Goal: Task Accomplishment & Management: Use online tool/utility

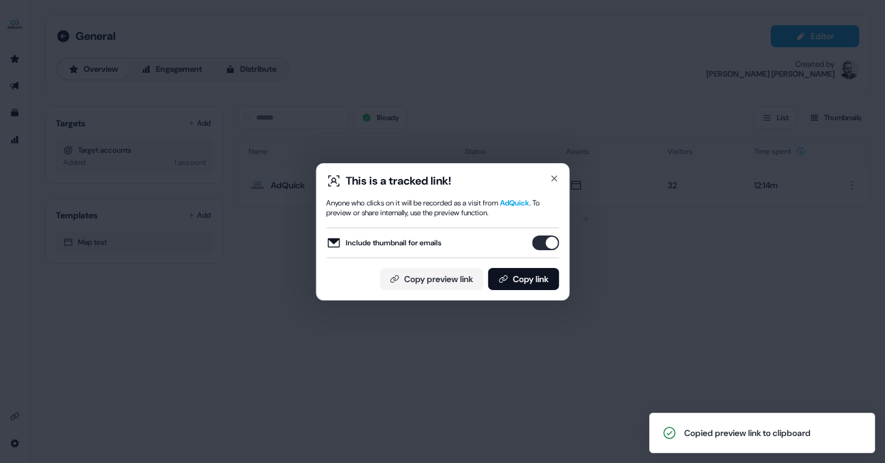
click at [635, 287] on div "This is a tracked link! Anyone who clicks on it will be recorded as a visit fro…" at bounding box center [442, 231] width 885 height 463
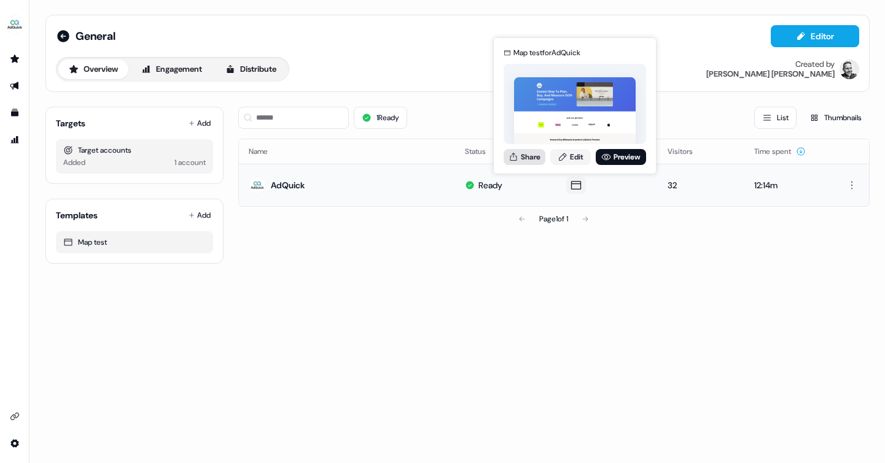
click at [530, 155] on button "Share" at bounding box center [524, 157] width 42 height 16
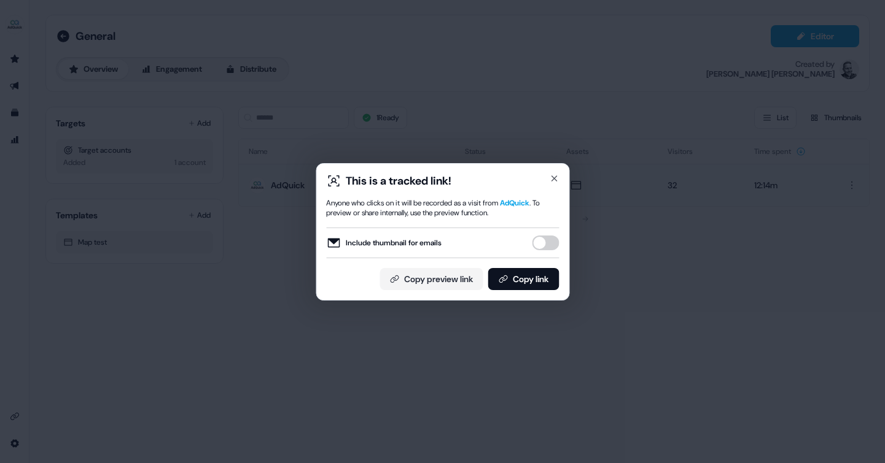
click at [543, 241] on button "Include thumbnail for emails" at bounding box center [545, 243] width 27 height 15
click at [520, 276] on button "Copy link" at bounding box center [522, 279] width 71 height 22
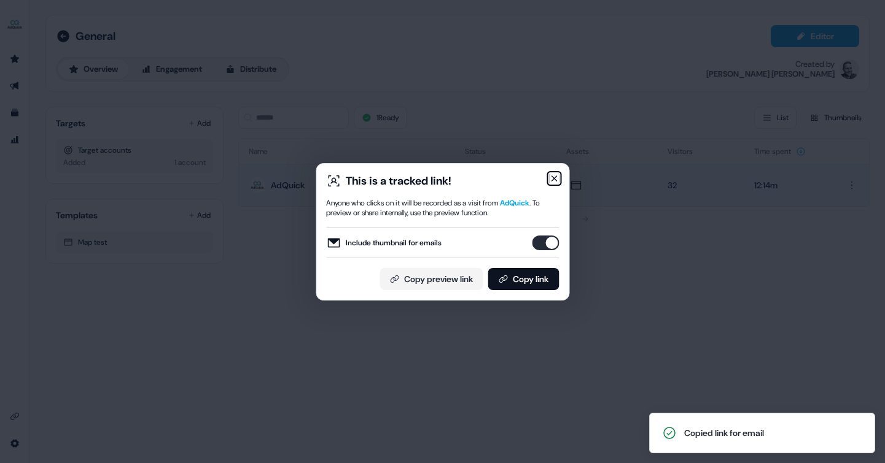
click at [553, 179] on icon "button" at bounding box center [553, 178] width 5 height 5
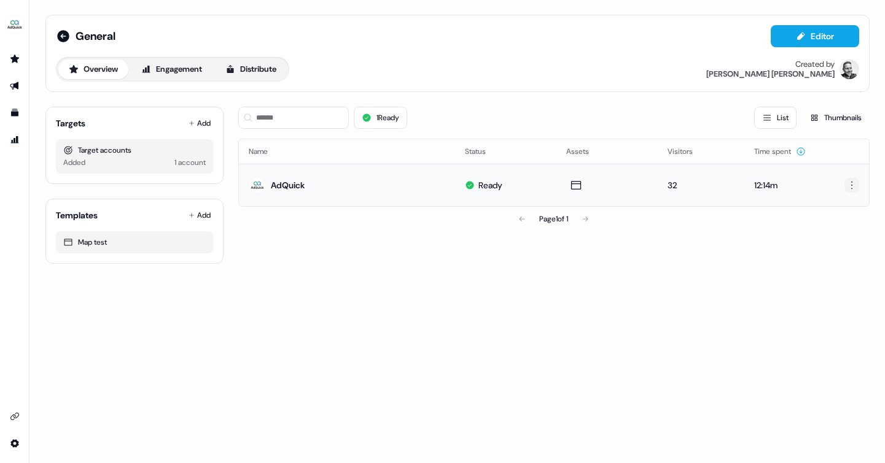
click at [849, 188] on html "For the best experience switch devices to a bigger screen. Go to [DOMAIN_NAME] …" at bounding box center [442, 231] width 885 height 463
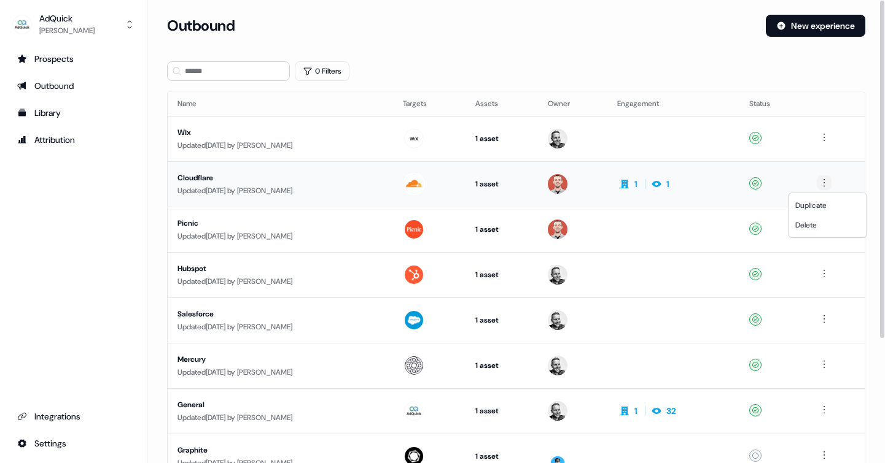
click at [829, 180] on html "For the best experience switch devices to a bigger screen. Go to [DOMAIN_NAME] …" at bounding box center [442, 231] width 885 height 463
click at [819, 206] on span "Duplicate" at bounding box center [810, 206] width 31 height 10
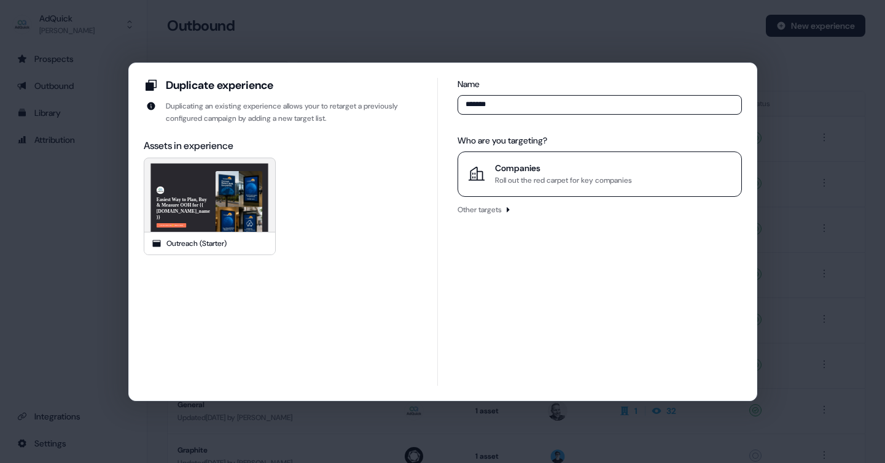
type input "*******"
click at [530, 182] on div "Roll out the red carpet for key companies" at bounding box center [563, 180] width 137 height 12
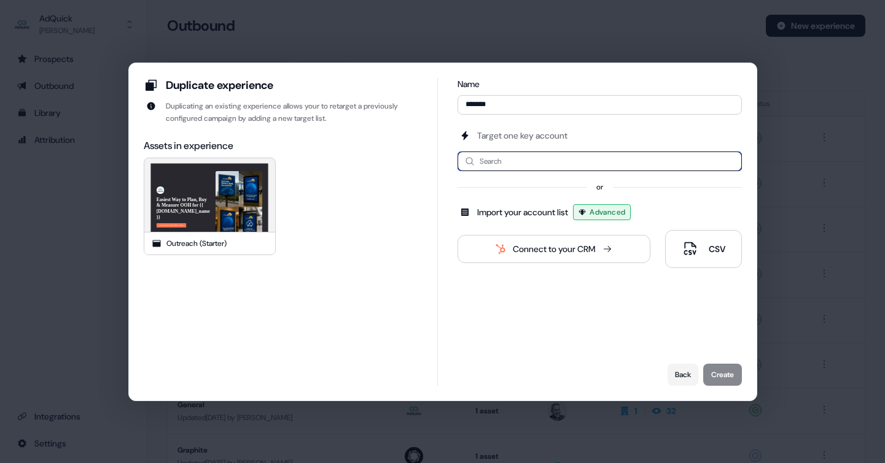
click at [533, 162] on input at bounding box center [599, 162] width 284 height 20
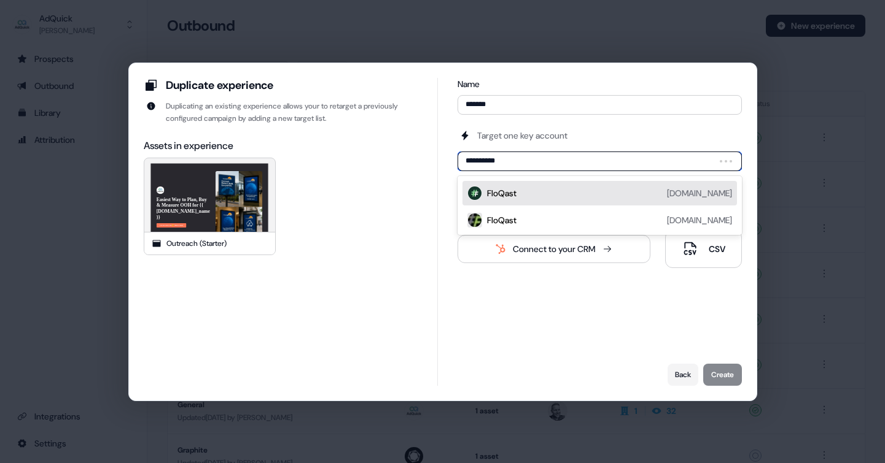
type input "**********"
click at [549, 195] on div "FloQast [DOMAIN_NAME]" at bounding box center [609, 193] width 244 height 15
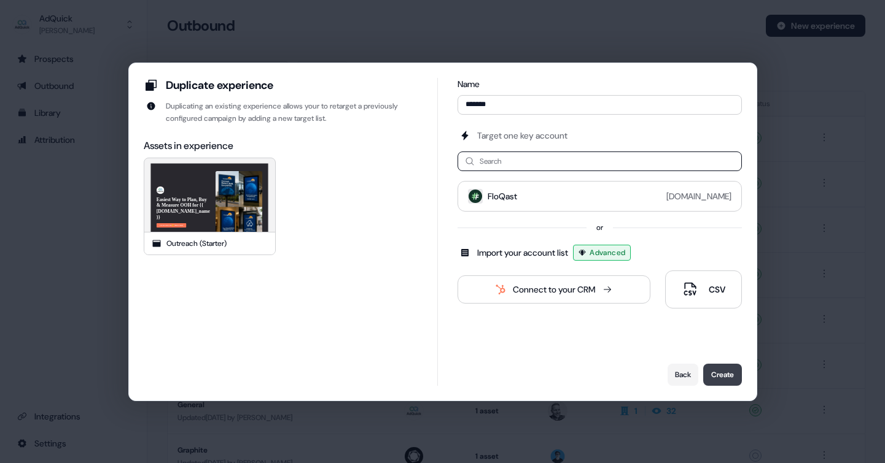
click at [718, 373] on button "Create" at bounding box center [722, 375] width 39 height 22
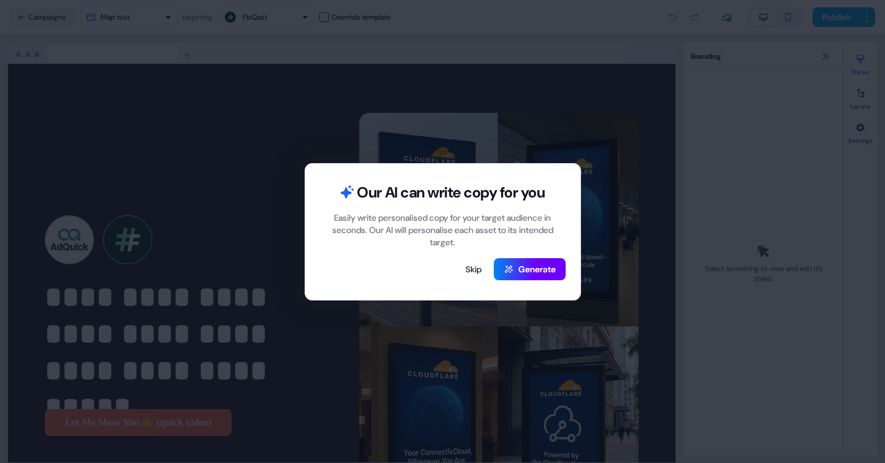
click at [538, 273] on button "Generate" at bounding box center [530, 269] width 72 height 22
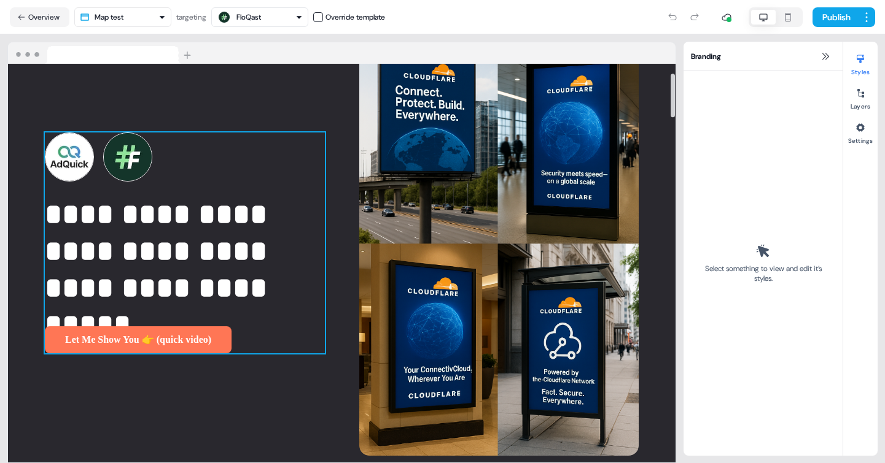
scroll to position [79, 0]
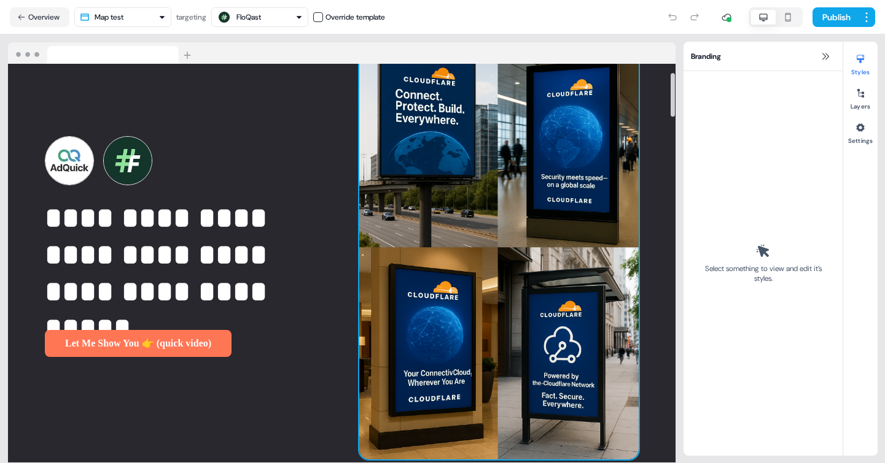
click at [492, 283] on img at bounding box center [499, 247] width 280 height 427
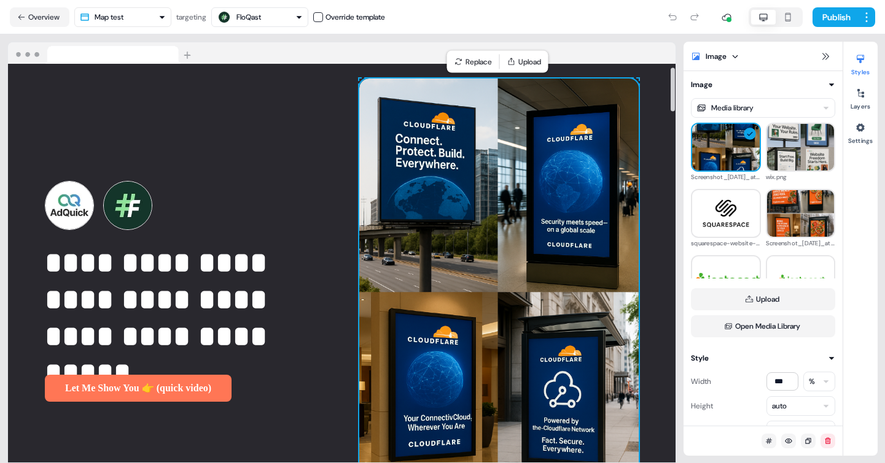
scroll to position [0, 0]
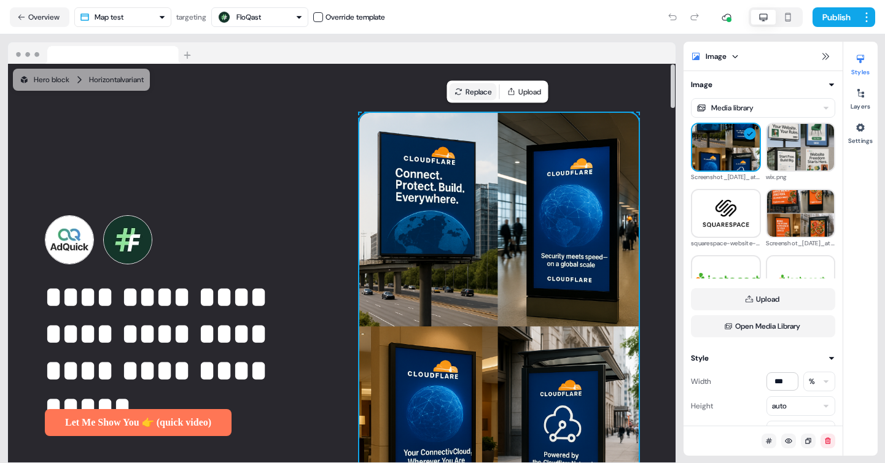
click at [477, 90] on button "Replace" at bounding box center [472, 91] width 47 height 17
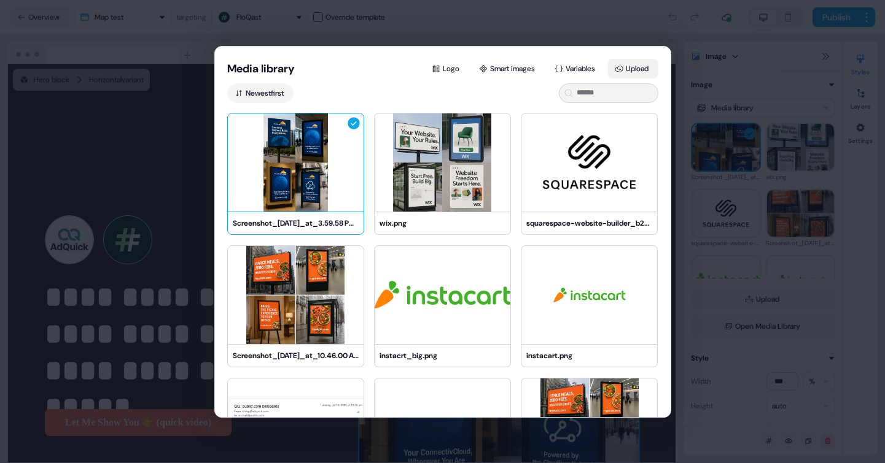
click at [632, 69] on button "Upload" at bounding box center [632, 69] width 51 height 20
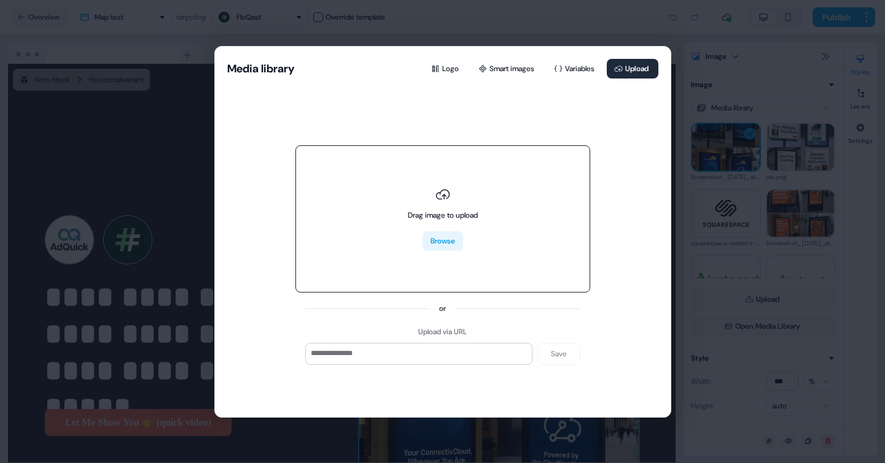
click at [443, 246] on button "Browse" at bounding box center [442, 241] width 41 height 20
type input "**********"
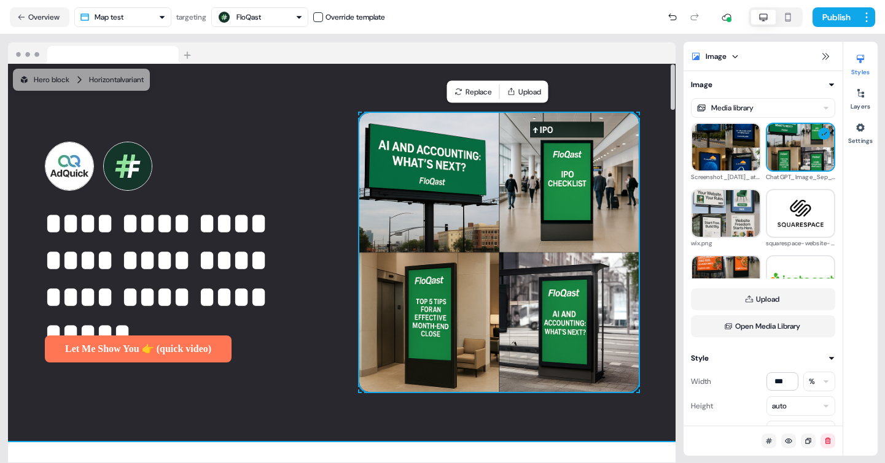
click at [291, 394] on div "**********" at bounding box center [341, 253] width 667 height 378
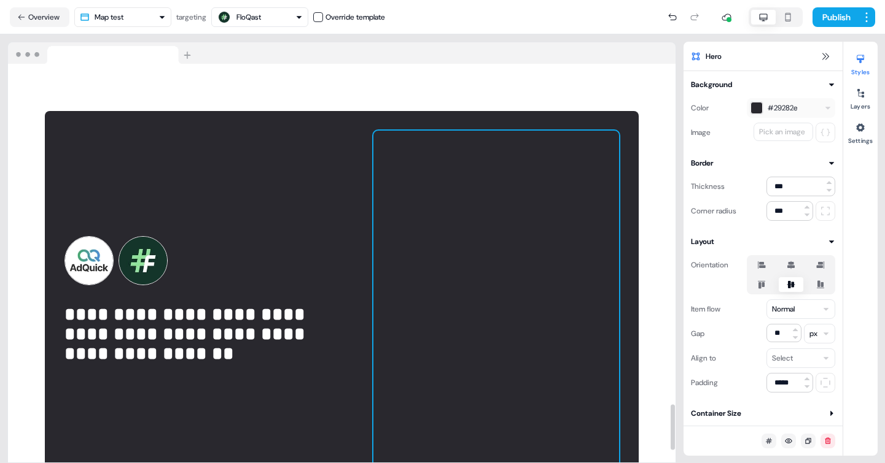
scroll to position [2974, 0]
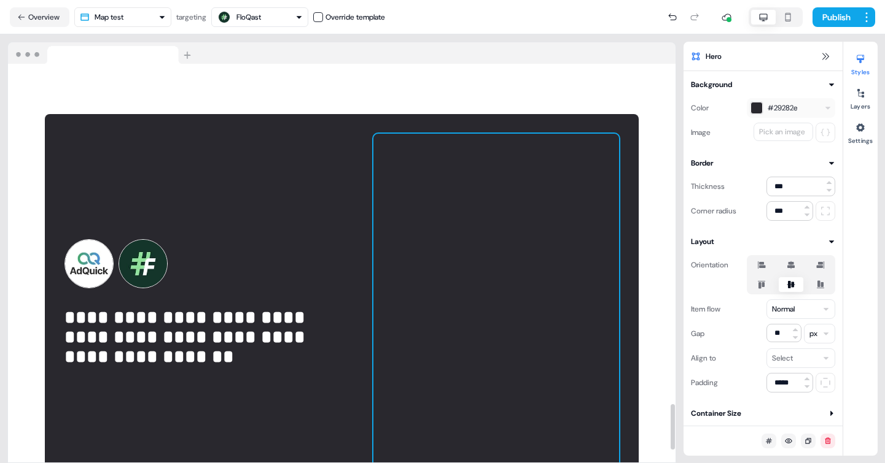
click at [465, 289] on div at bounding box center [496, 318] width 246 height 368
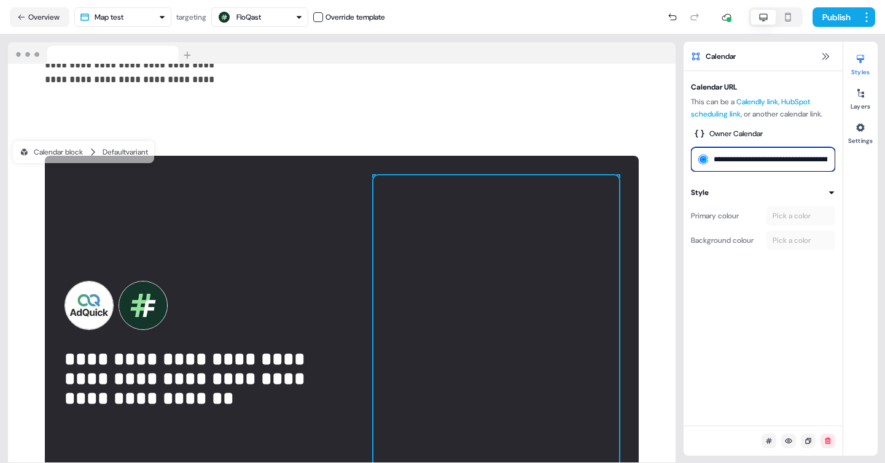
scroll to position [0, 65]
drag, startPoint x: 788, startPoint y: 159, endPoint x: 864, endPoint y: 158, distance: 75.5
click at [864, 158] on div "**********" at bounding box center [780, 249] width 194 height 414
type input "**********"
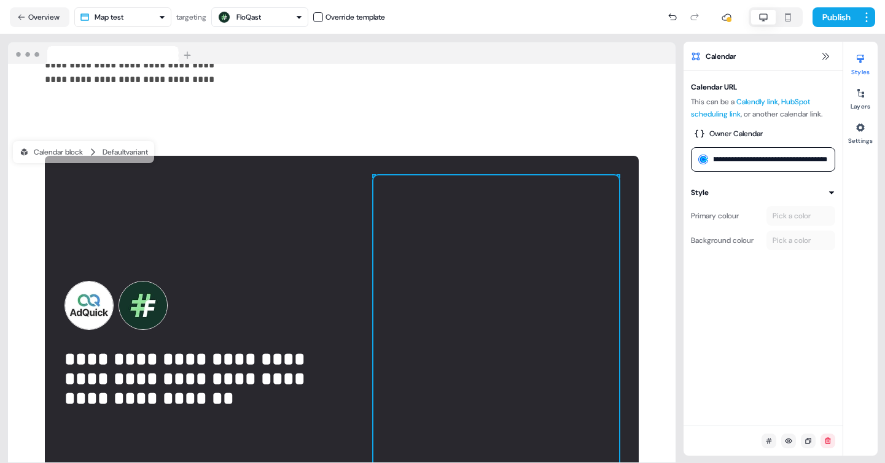
click at [772, 328] on div "**********" at bounding box center [762, 248] width 159 height 355
click at [531, 269] on div at bounding box center [496, 360] width 246 height 368
click at [524, 269] on div at bounding box center [496, 360] width 246 height 368
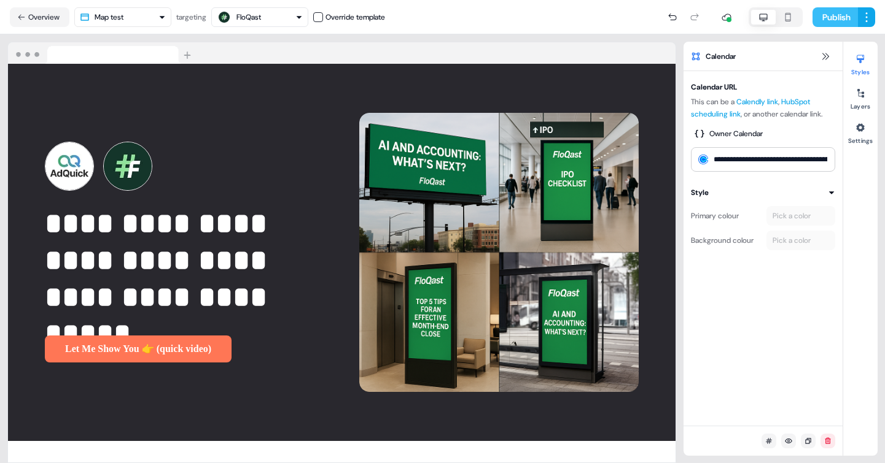
click at [836, 18] on button "Publish" at bounding box center [834, 17] width 45 height 20
click at [825, 59] on icon at bounding box center [825, 56] width 7 height 7
click at [837, 18] on button "Publish" at bounding box center [834, 17] width 45 height 20
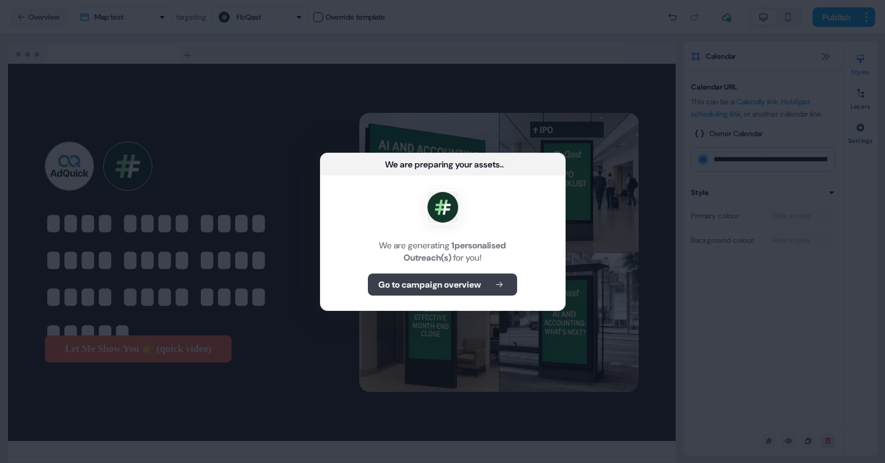
click at [450, 283] on b "Go to campaign overview" at bounding box center [429, 285] width 103 height 12
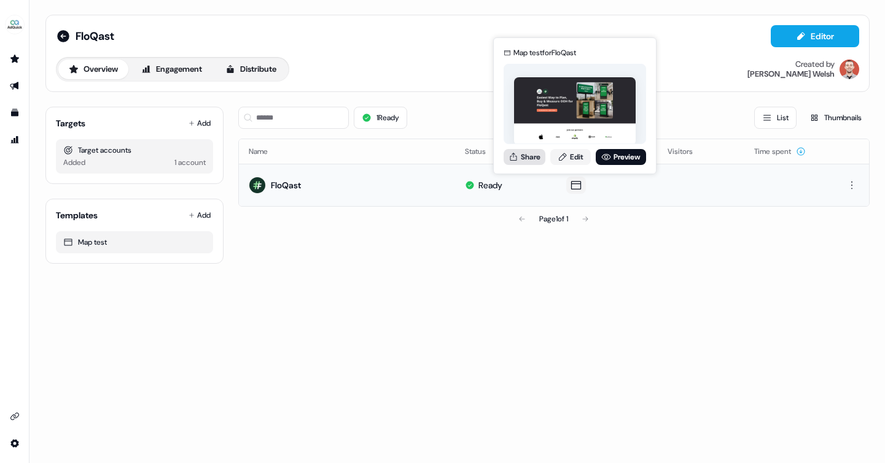
click at [538, 153] on button "Share" at bounding box center [524, 157] width 42 height 16
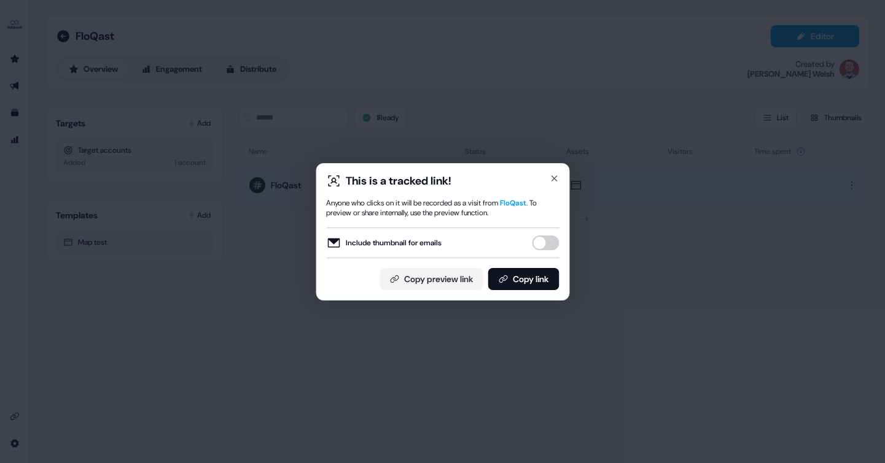
click at [546, 243] on button "Include thumbnail for emails" at bounding box center [545, 243] width 27 height 15
click at [517, 282] on button "Copy link" at bounding box center [522, 279] width 71 height 22
